Goal: Information Seeking & Learning: Learn about a topic

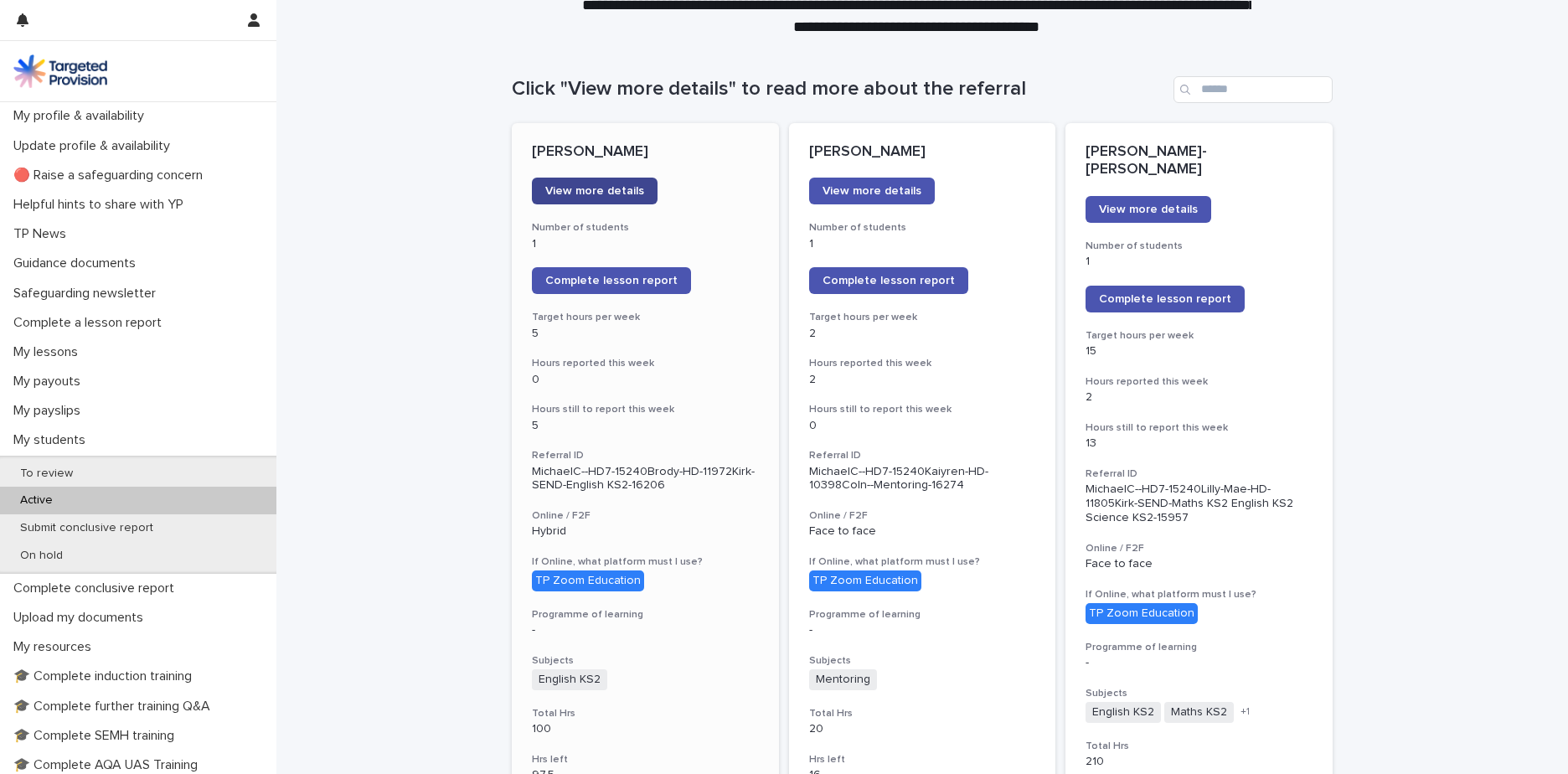
scroll to position [294, 0]
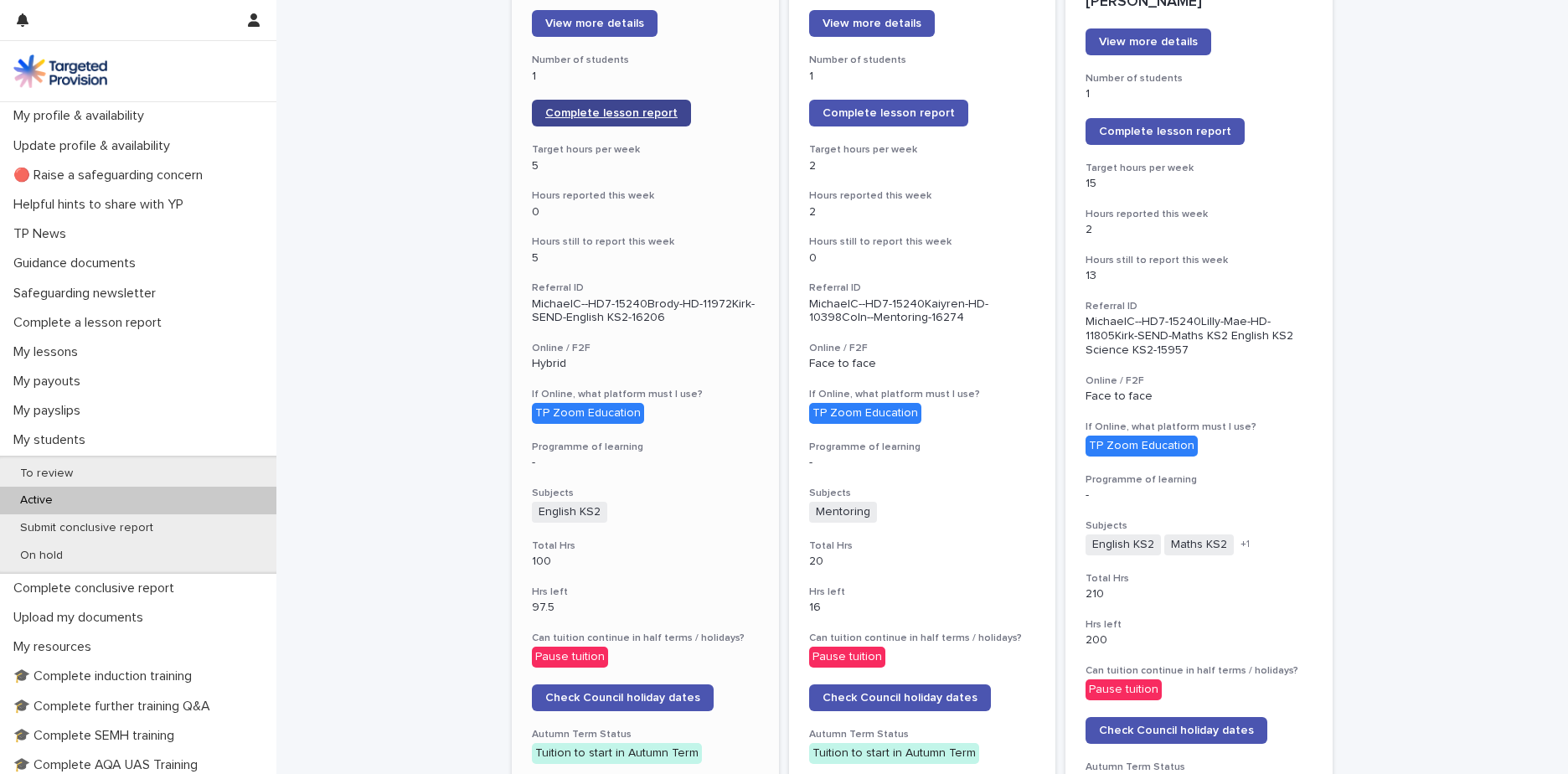
click at [614, 120] on link "Complete lesson report" at bounding box center [611, 114] width 159 height 27
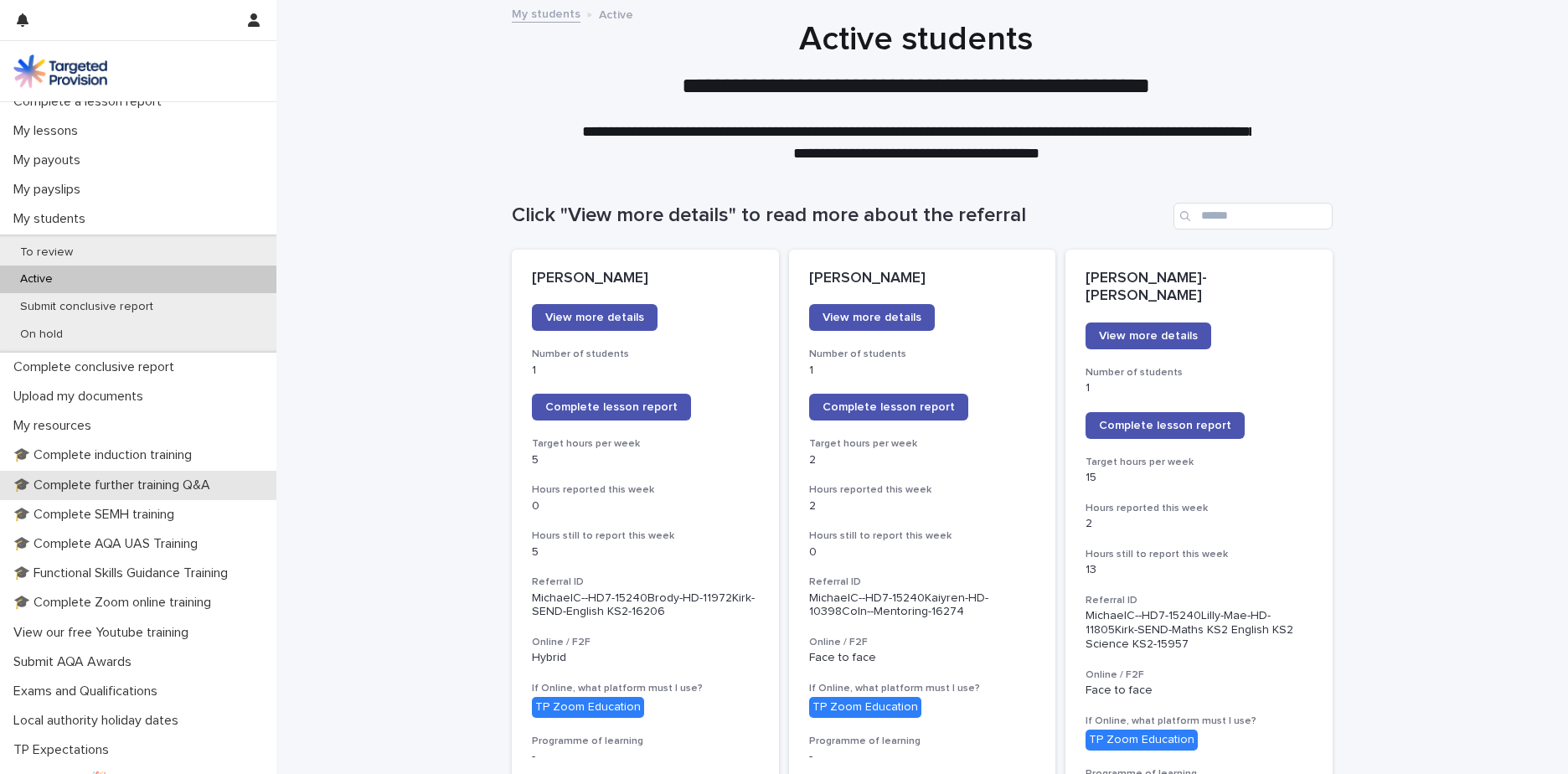
scroll to position [301, 0]
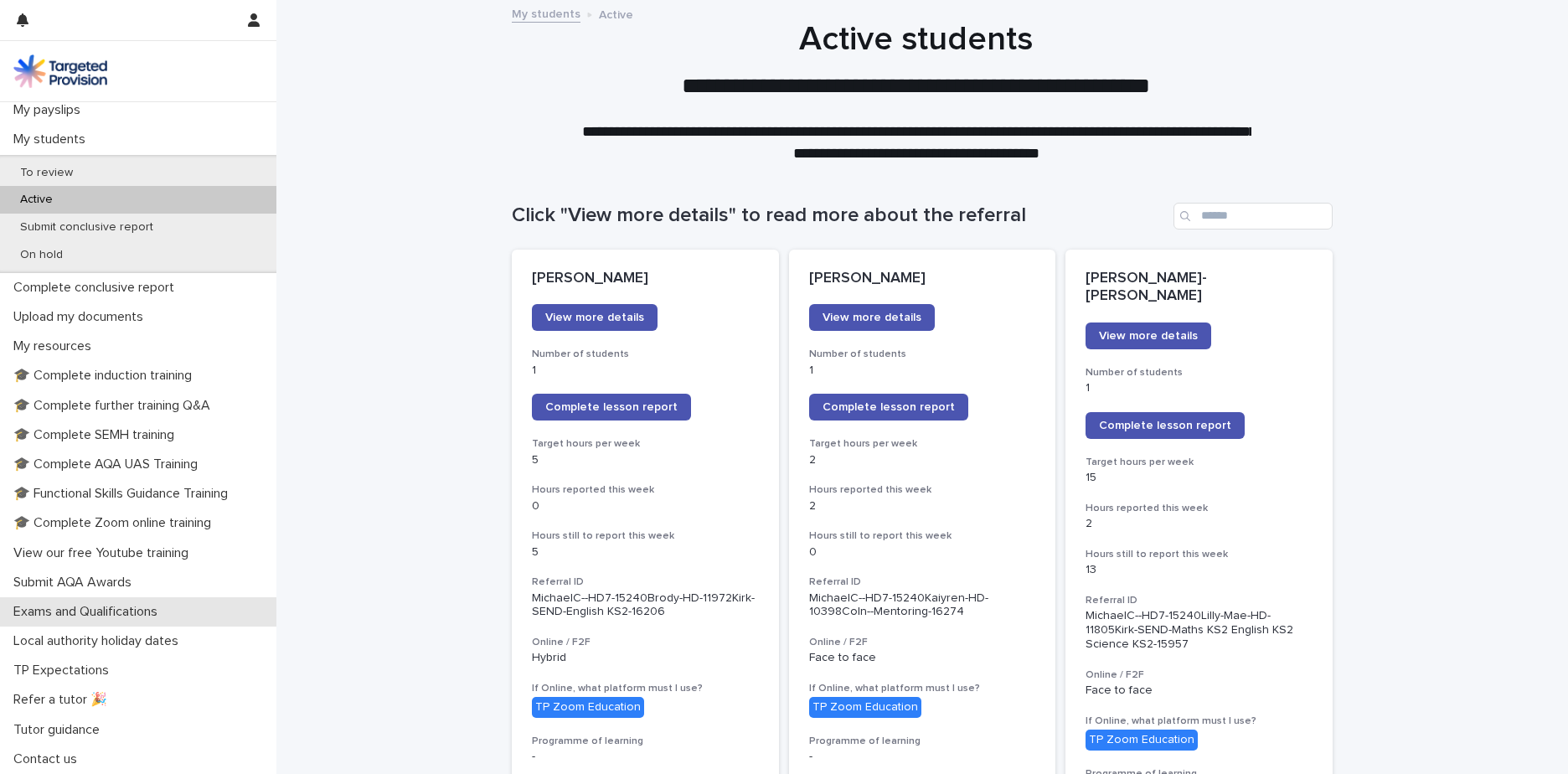
click at [131, 538] on p "Exams and Qualifications" at bounding box center [89, 611] width 165 height 16
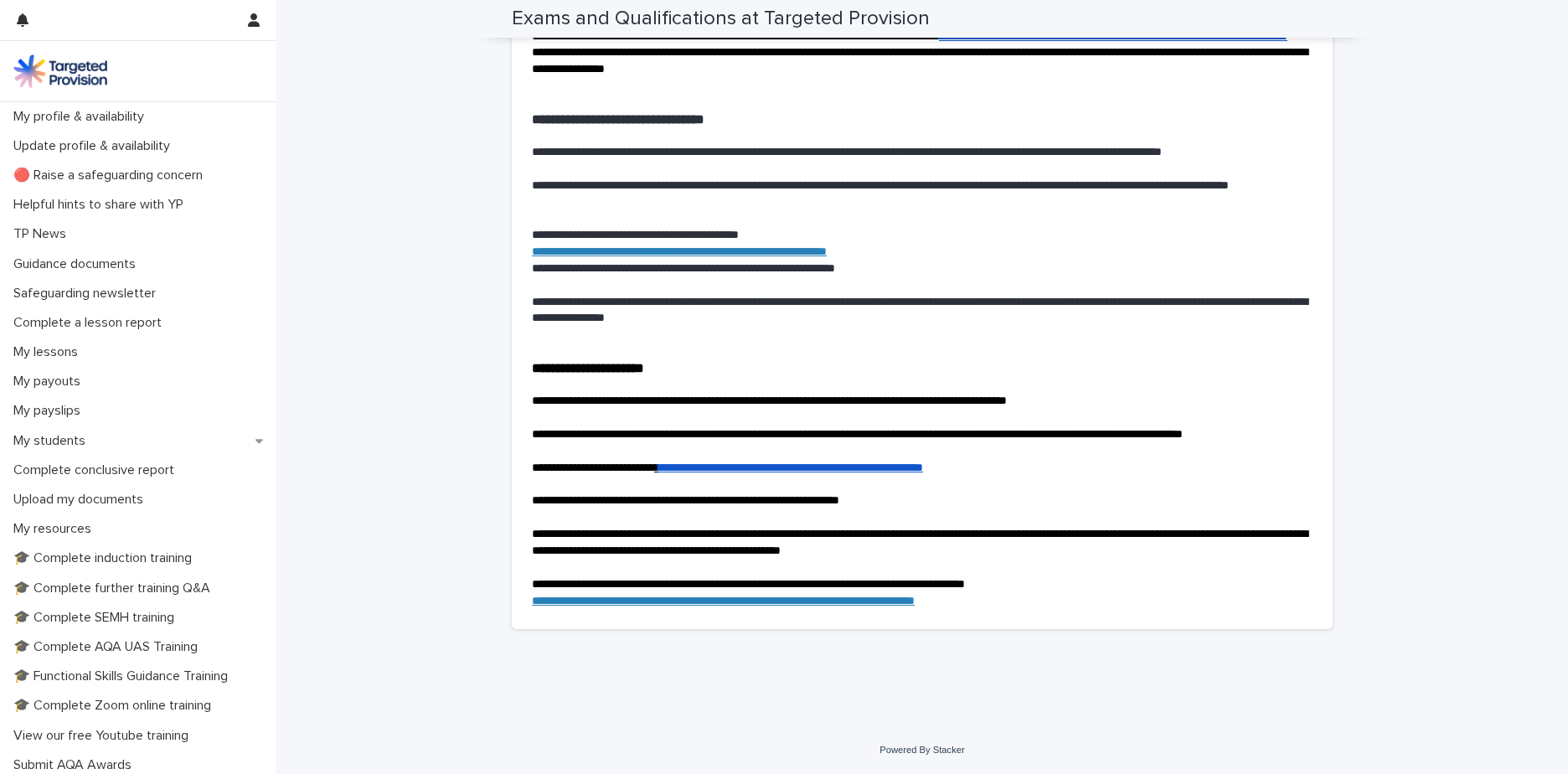
click at [79, 66] on img at bounding box center [60, 71] width 94 height 34
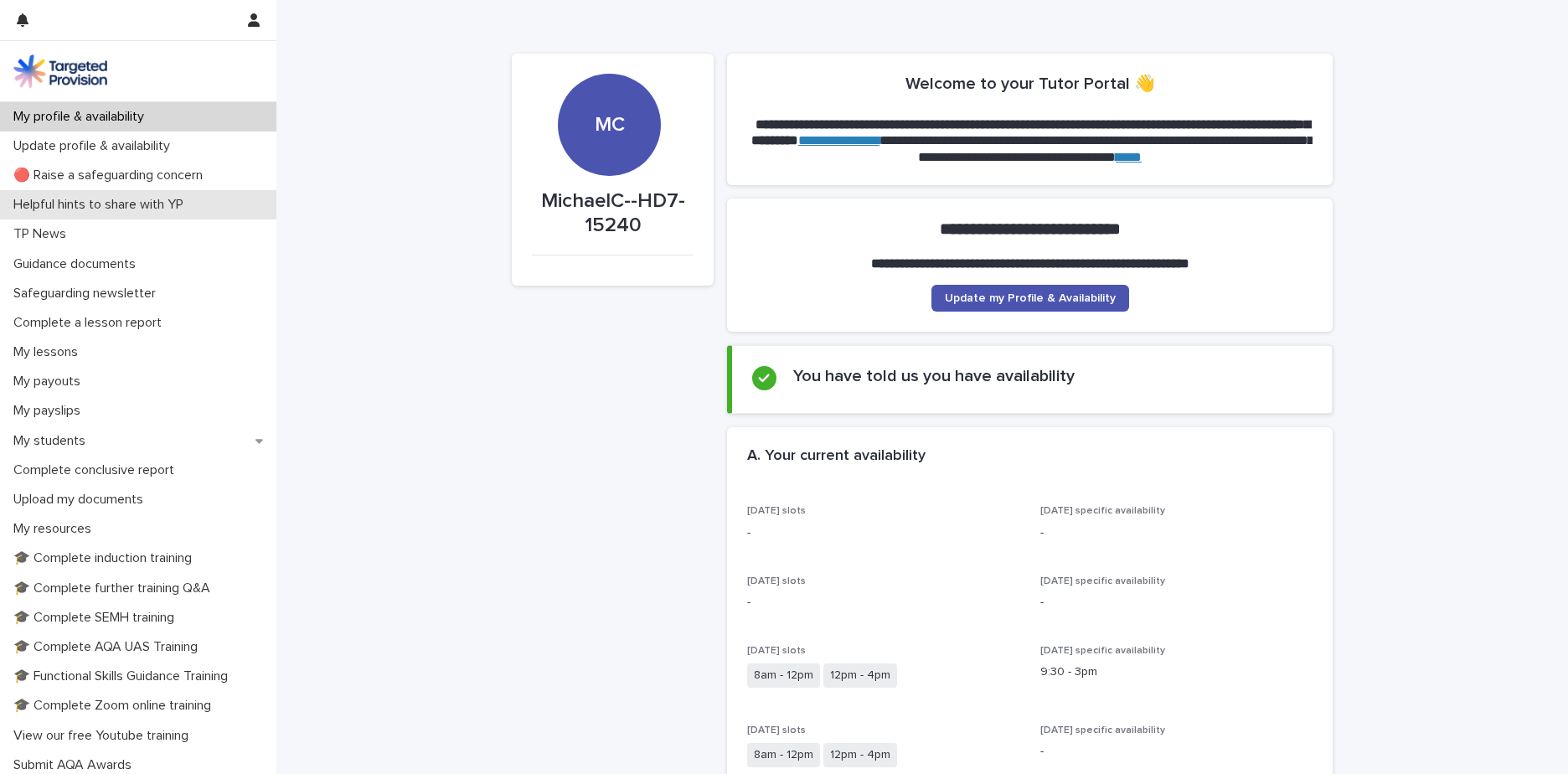
click at [142, 202] on p "Helpful hints to share with YP" at bounding box center [102, 204] width 190 height 16
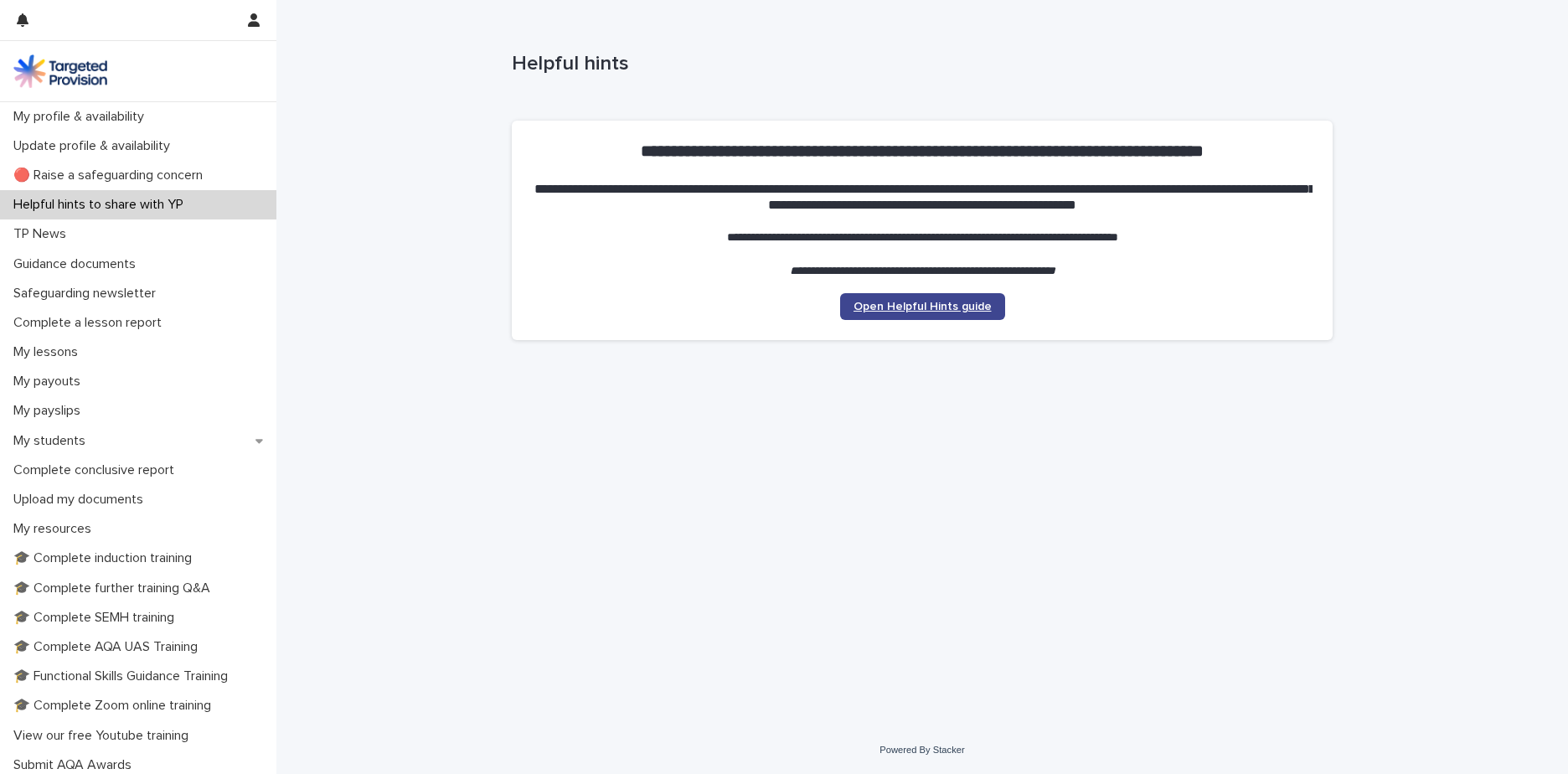
click at [923, 299] on link "Open Helpful Hints guide" at bounding box center [923, 307] width 165 height 27
